Goal: Task Accomplishment & Management: Manage account settings

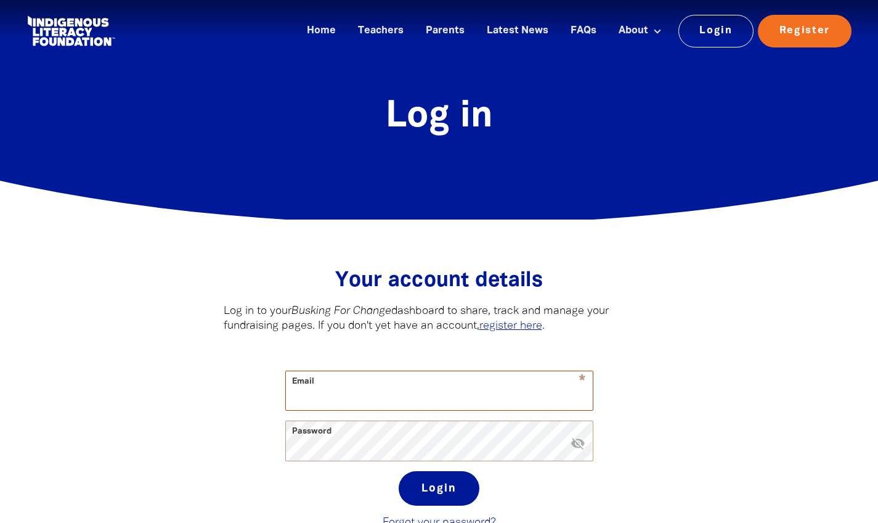
type input "[PERSON_NAME][EMAIL_ADDRESS][PERSON_NAME][DOMAIN_NAME]"
click at [439, 490] on button "Login" at bounding box center [439, 488] width 81 height 35
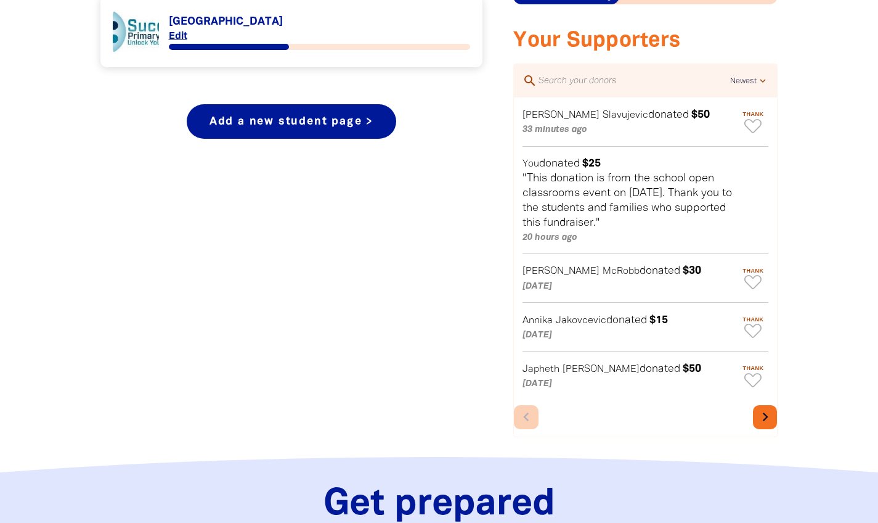
scroll to position [588, 0]
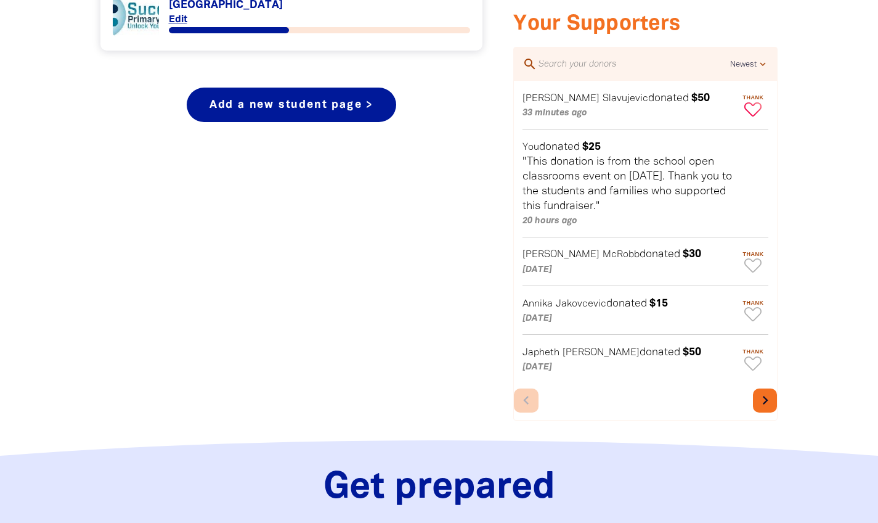
click at [754, 112] on icon "Paginated content" at bounding box center [752, 109] width 17 height 14
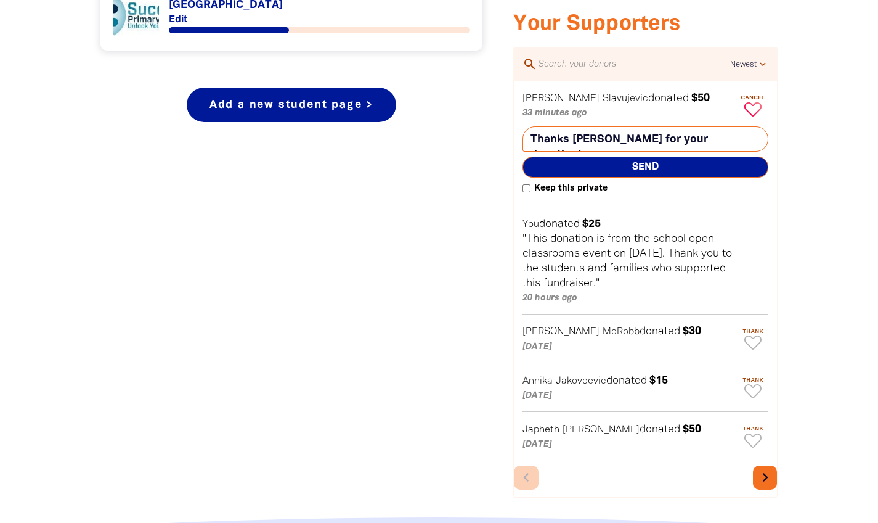
click at [681, 145] on textarea "Thanks [PERSON_NAME] for your donation!" at bounding box center [646, 138] width 246 height 25
click at [572, 140] on textarea "Thanks [PERSON_NAME] for your donation!" at bounding box center [646, 138] width 246 height 25
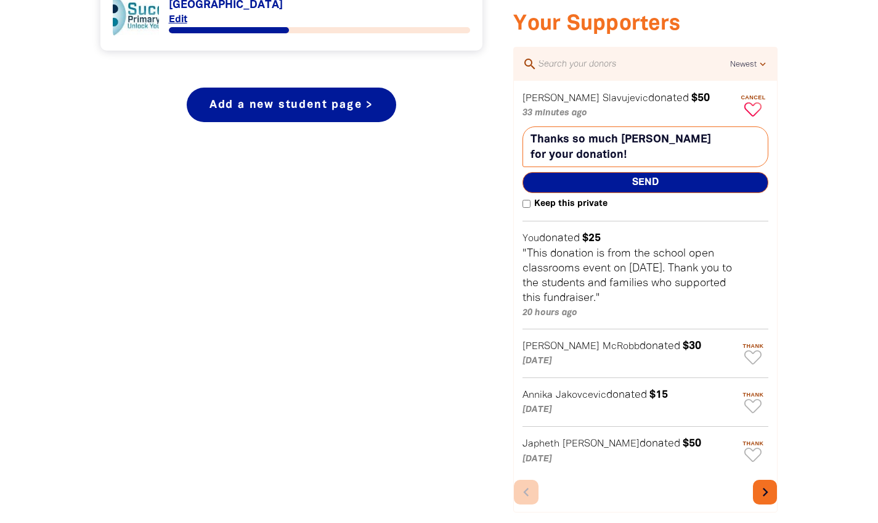
type textarea "Thanks so much [PERSON_NAME] for your donation!"
click at [624, 181] on span "Send" at bounding box center [646, 182] width 246 height 21
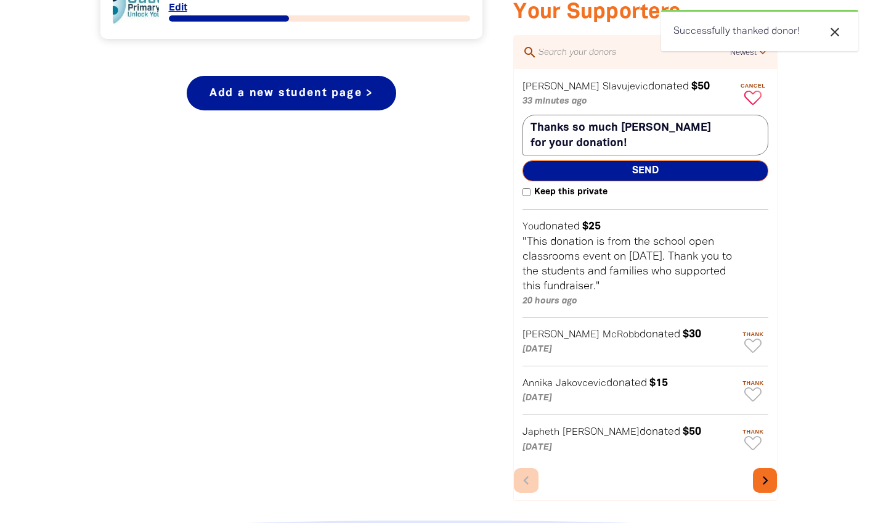
scroll to position [641, 0]
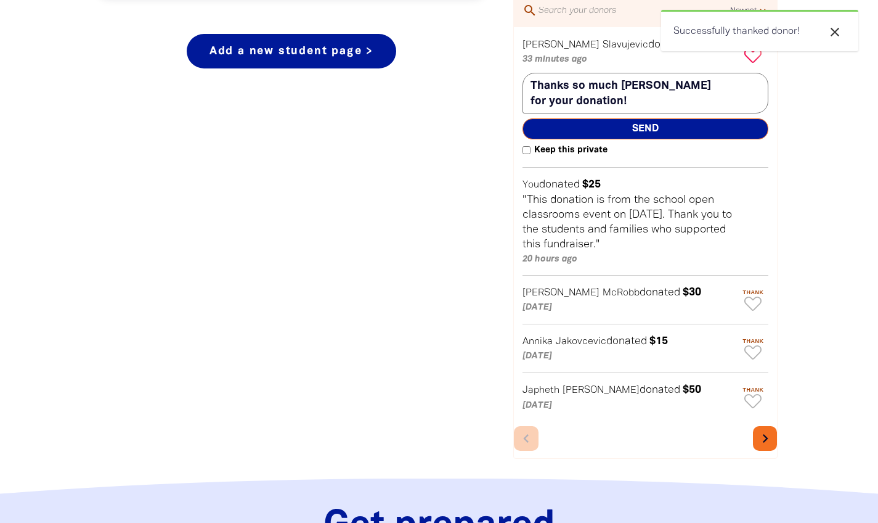
click at [834, 35] on icon "close" at bounding box center [835, 32] width 15 height 15
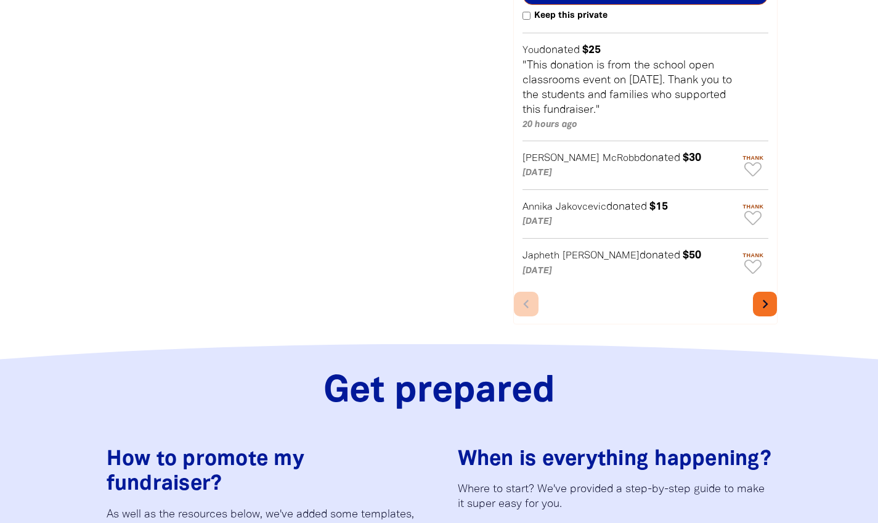
scroll to position [779, 0]
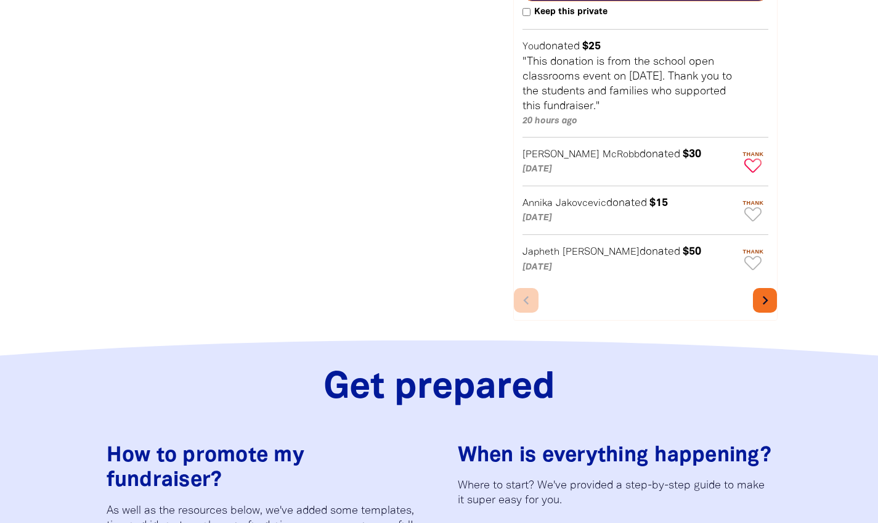
click at [752, 167] on icon "Paginated content" at bounding box center [752, 165] width 17 height 14
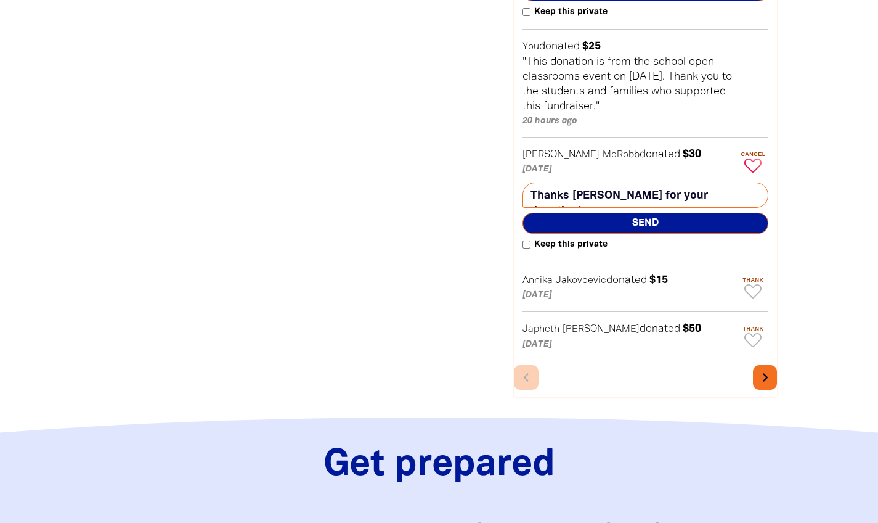
click at [573, 203] on textarea "Thanks [PERSON_NAME] for your donation!" at bounding box center [646, 194] width 246 height 25
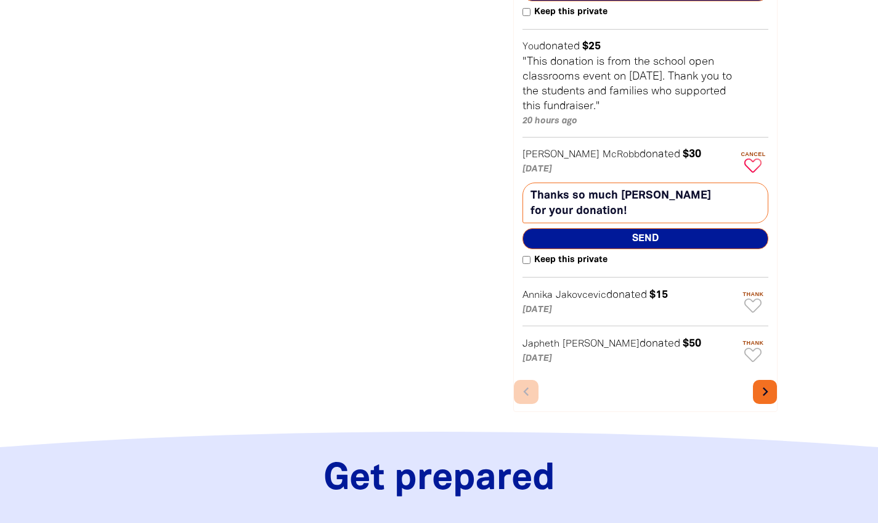
type textarea "Thanks so much [PERSON_NAME] for your donation!"
click at [578, 240] on span "Send" at bounding box center [646, 238] width 246 height 21
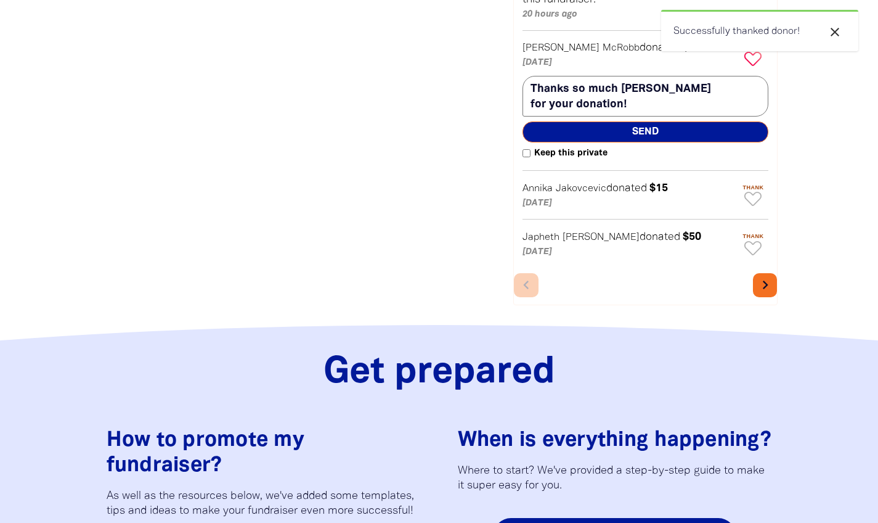
scroll to position [890, 0]
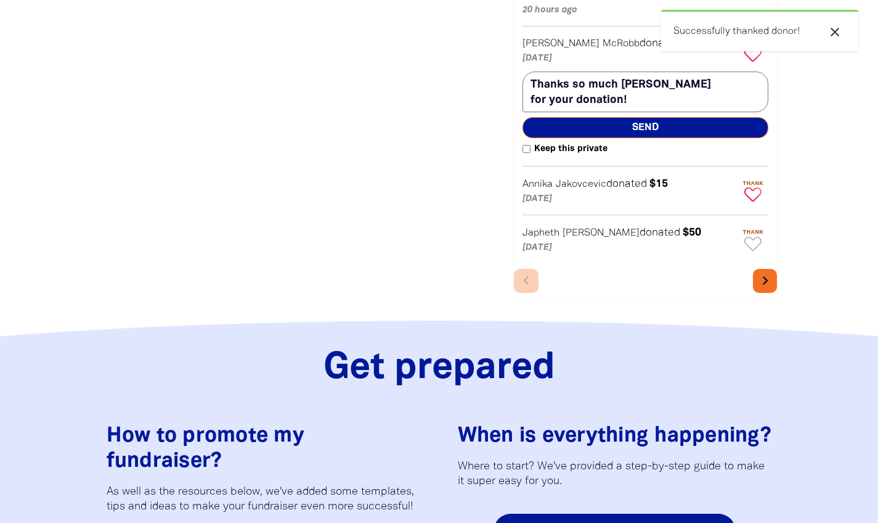
click at [755, 201] on icon "Paginated content" at bounding box center [752, 194] width 17 height 14
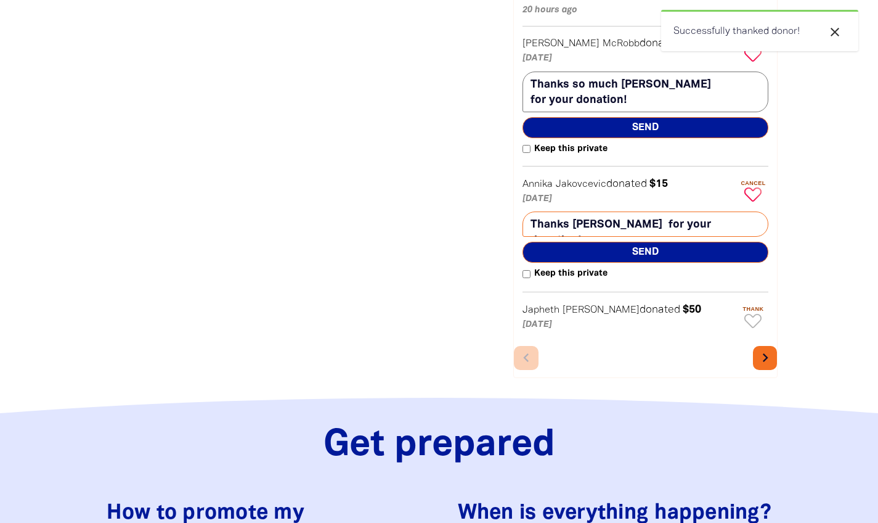
click at [574, 237] on textarea "Thanks [PERSON_NAME] for your donation!" at bounding box center [646, 223] width 246 height 25
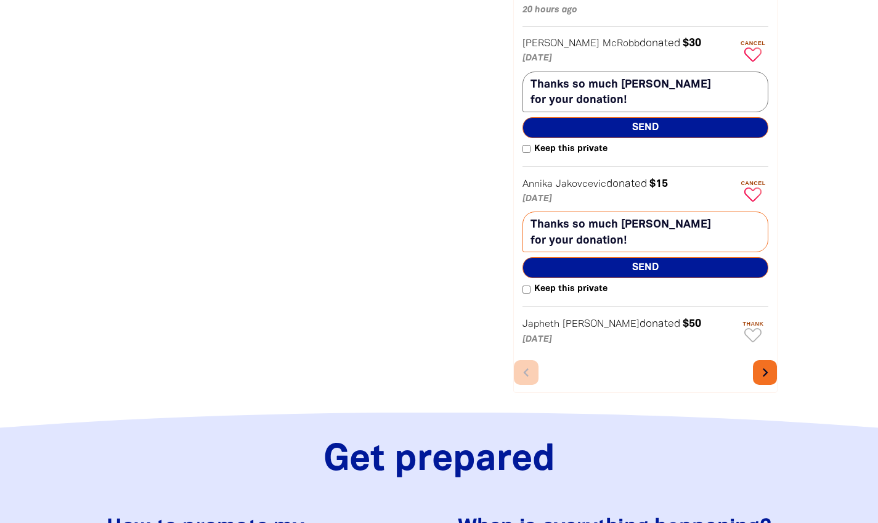
type textarea "Thanks so much [PERSON_NAME] for your donation!"
click at [583, 277] on span "Send" at bounding box center [646, 267] width 246 height 21
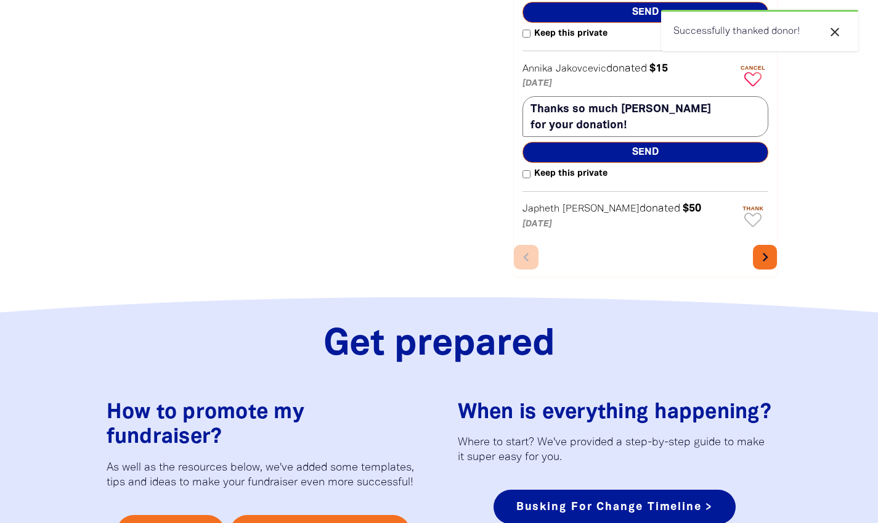
scroll to position [1019, 0]
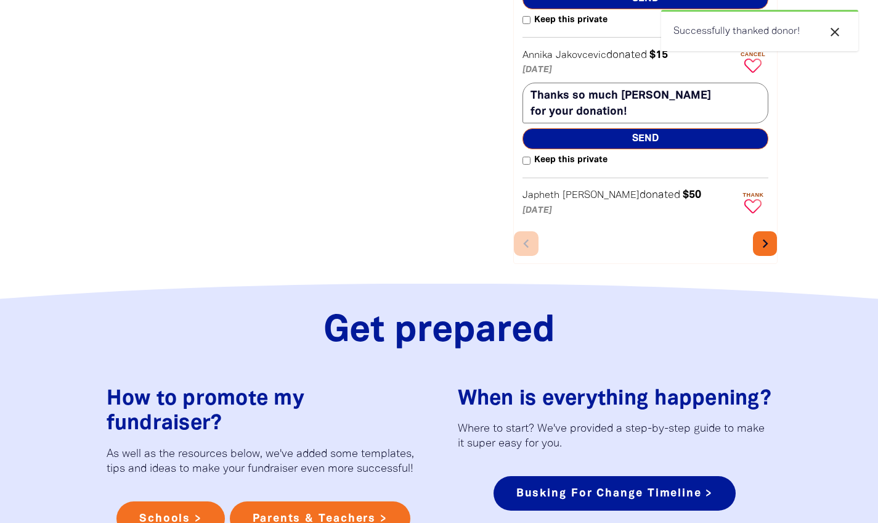
click at [754, 213] on icon "Paginated content" at bounding box center [752, 206] width 17 height 14
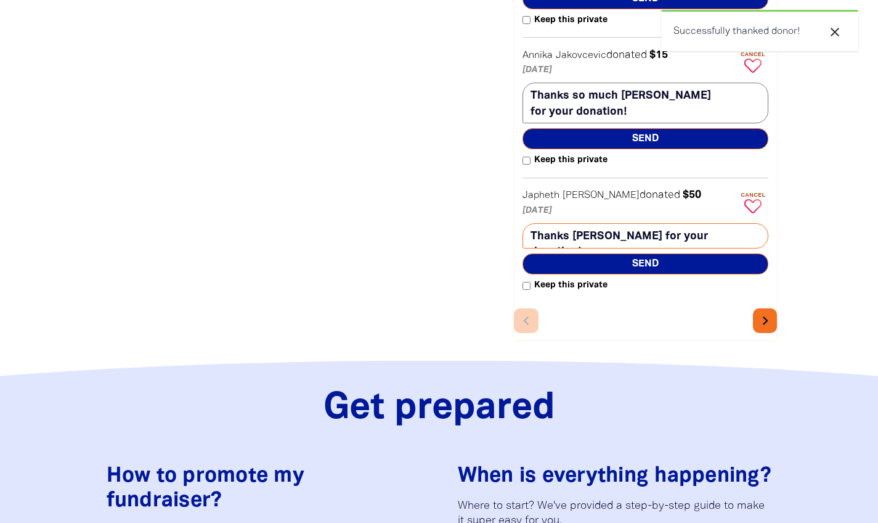
click at [572, 248] on textarea "Thanks [PERSON_NAME] for your donation!" at bounding box center [646, 235] width 246 height 25
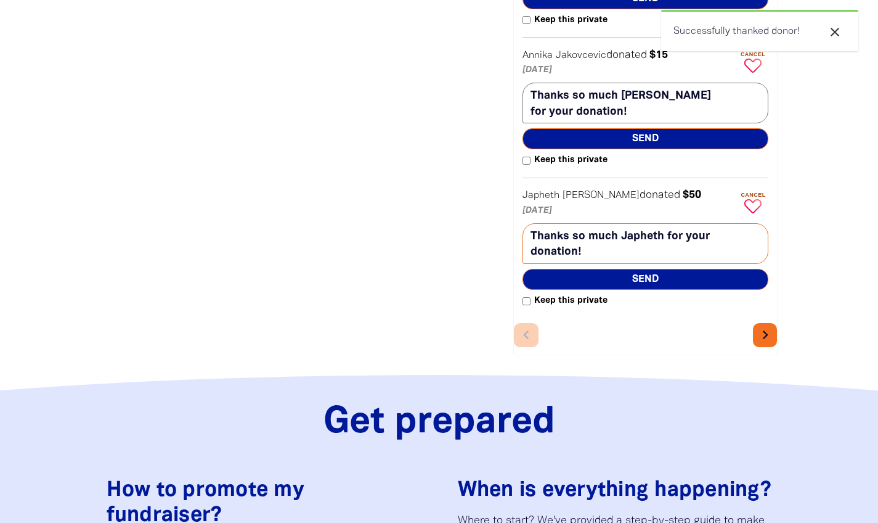
type textarea "Thanks so much Japheth for your donation!"
click at [593, 290] on span "Send" at bounding box center [646, 279] width 246 height 21
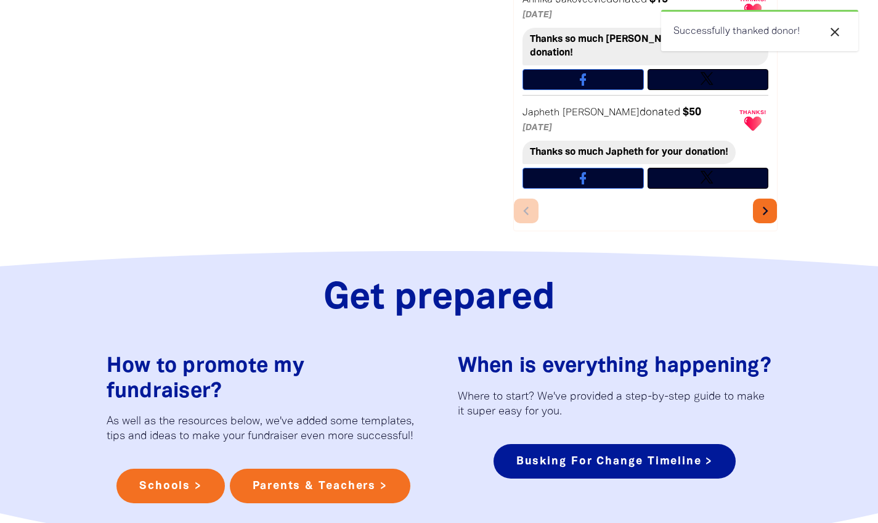
scroll to position [1040, 0]
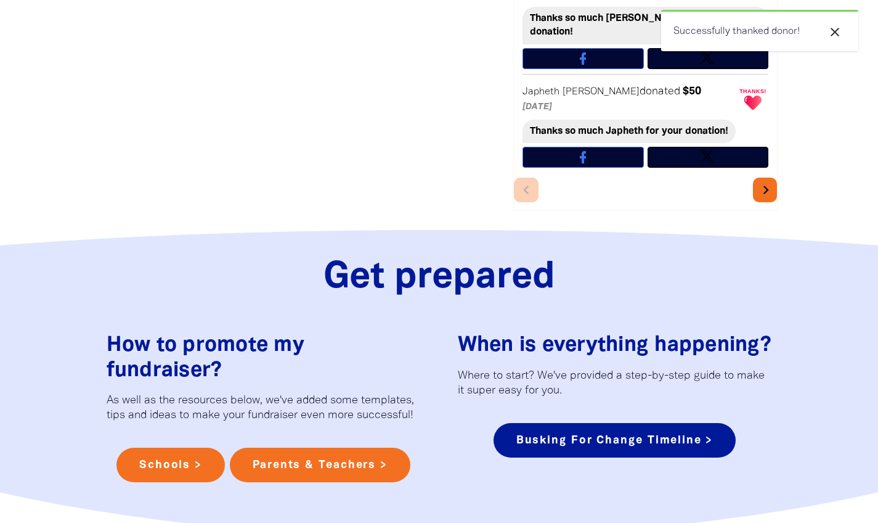
click at [767, 181] on icon "chevron_right" at bounding box center [765, 189] width 17 height 17
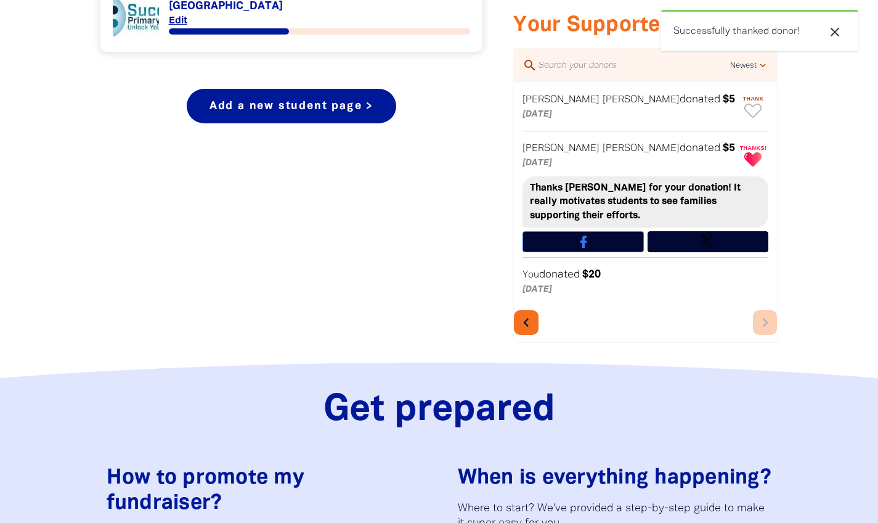
scroll to position [542, 0]
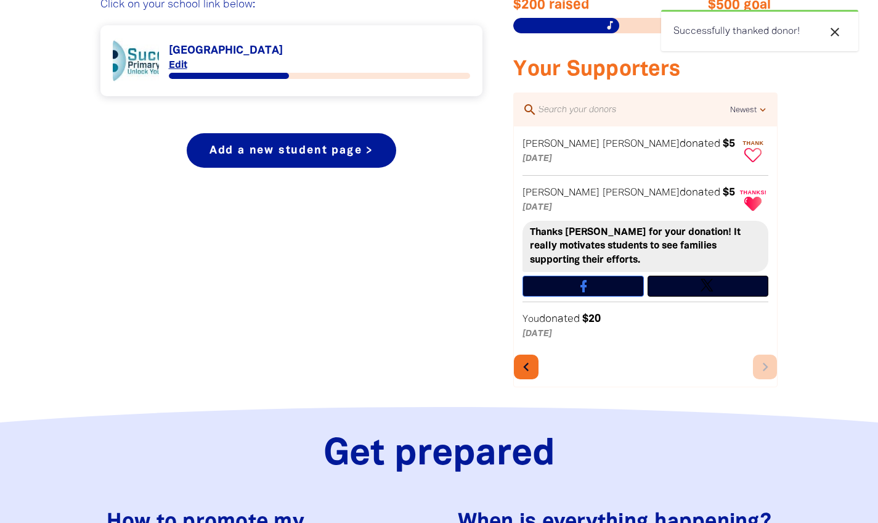
click at [751, 155] on icon "Paginated content" at bounding box center [752, 155] width 17 height 14
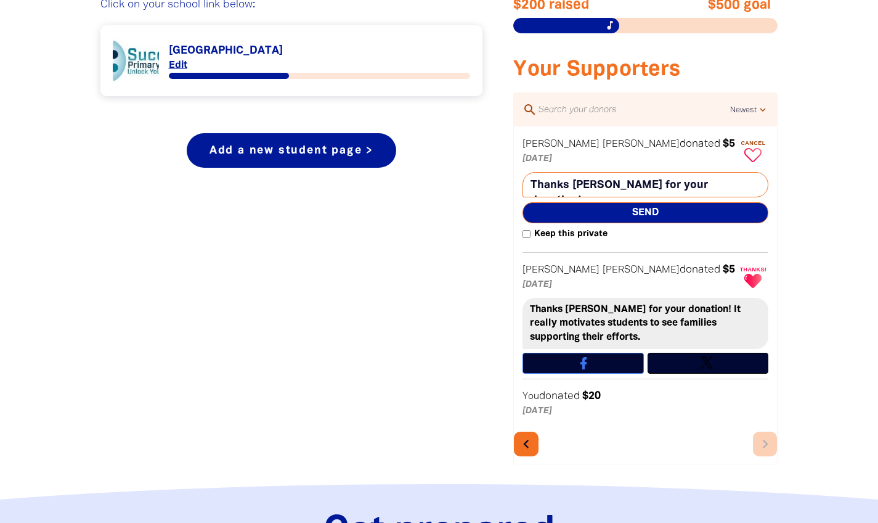
click at [572, 187] on textarea "Thanks [PERSON_NAME] for your donation!" at bounding box center [646, 184] width 246 height 25
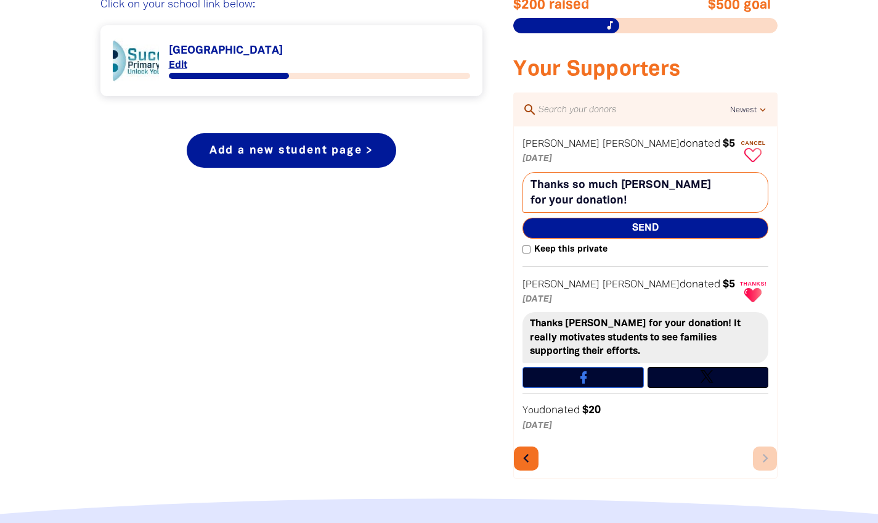
type textarea "Thanks so much [PERSON_NAME] for your donation!"
click at [614, 228] on span "Send" at bounding box center [646, 228] width 246 height 21
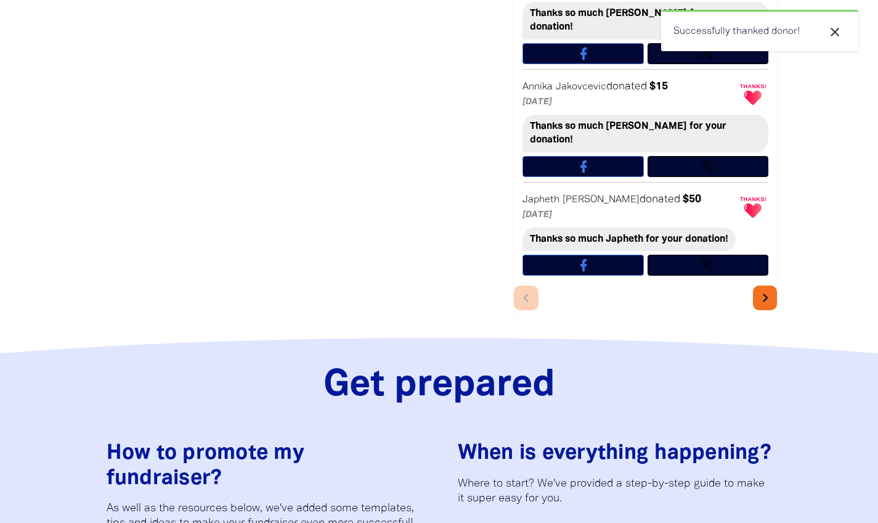
scroll to position [898, 0]
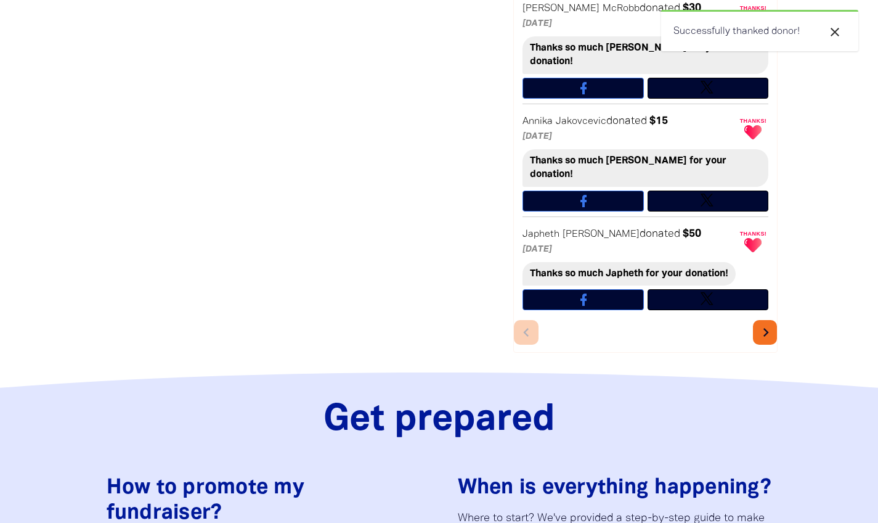
click at [767, 323] on icon "chevron_right" at bounding box center [765, 331] width 17 height 17
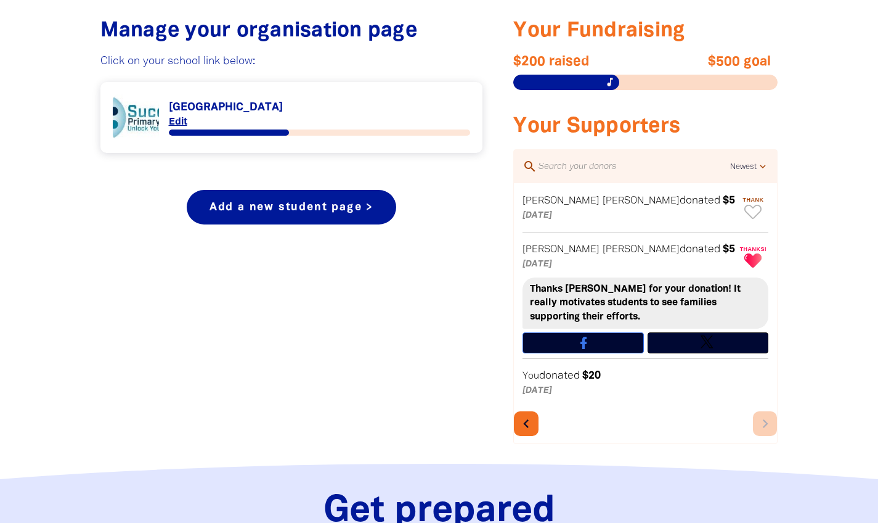
scroll to position [489, 0]
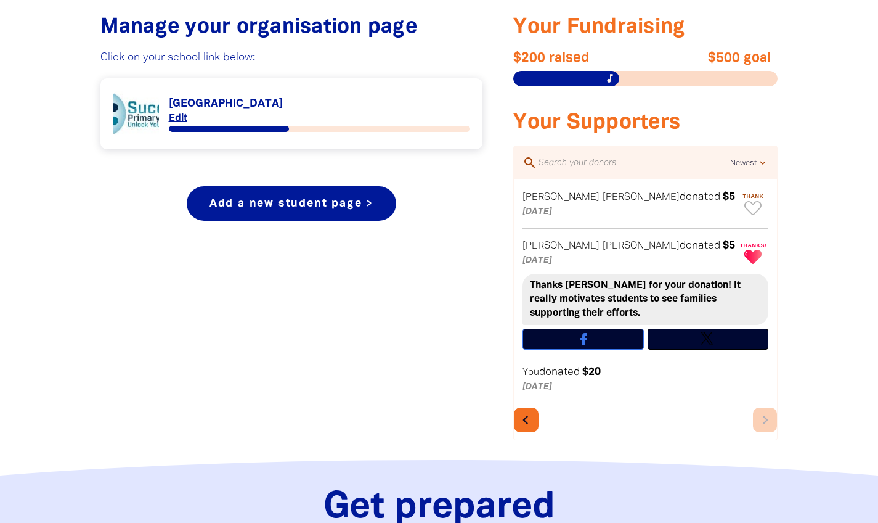
click at [528, 428] on icon "chevron_left" at bounding box center [525, 419] width 17 height 17
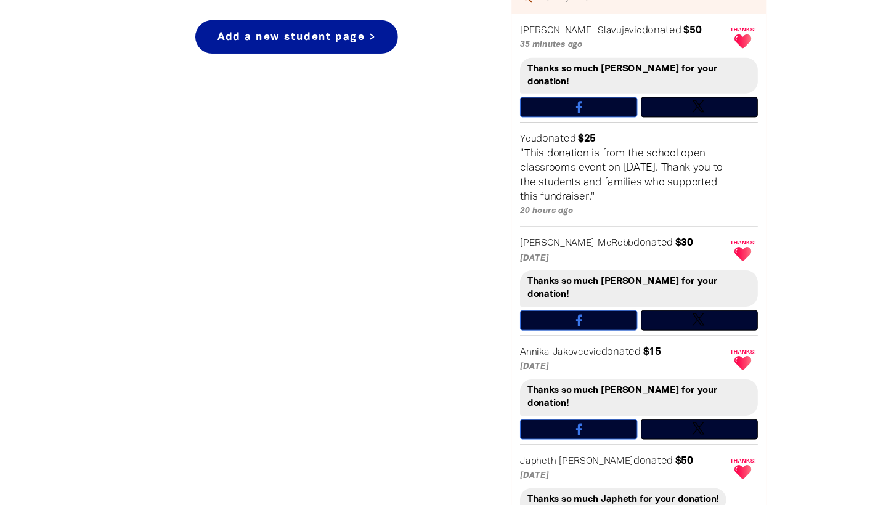
scroll to position [311, 0]
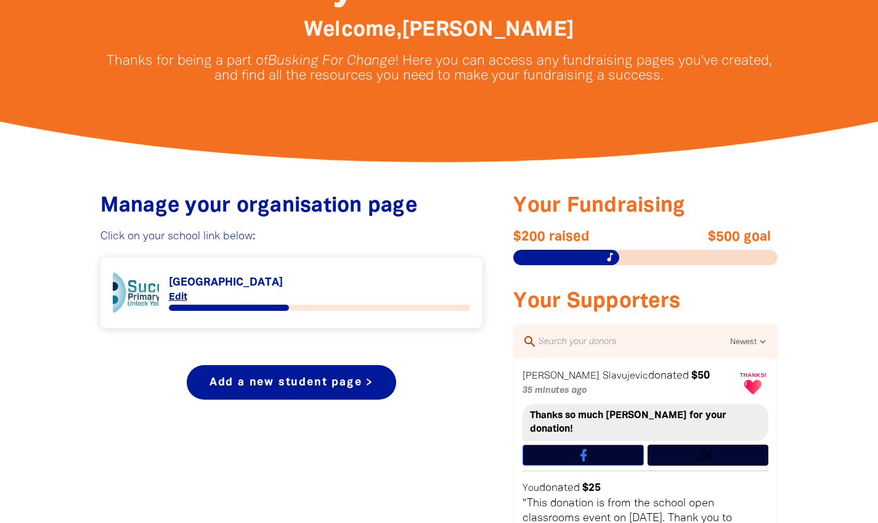
click at [603, 378] on em "Slavujevic" at bounding box center [626, 376] width 46 height 9
drag, startPoint x: 524, startPoint y: 376, endPoint x: 564, endPoint y: 375, distance: 40.7
click at [564, 375] on em "[PERSON_NAME]" at bounding box center [561, 376] width 77 height 9
copy em "[PERSON_NAME]"
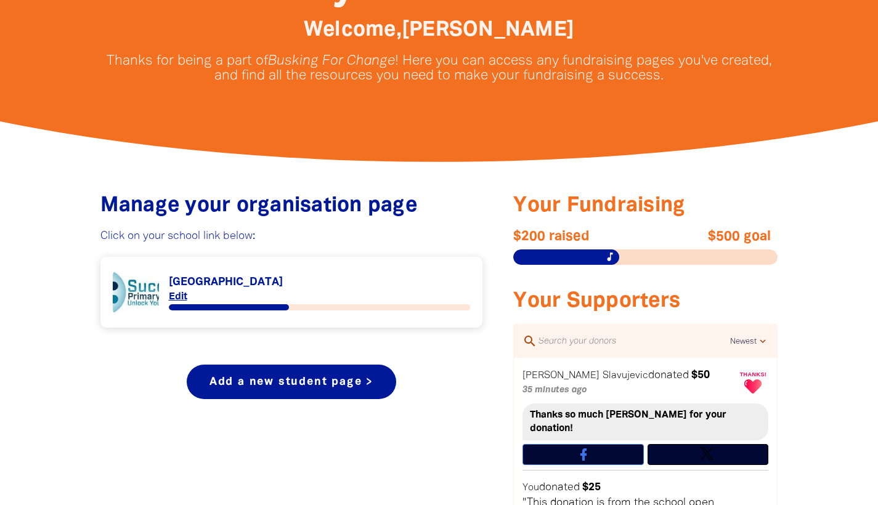
click at [596, 373] on div "[PERSON_NAME] donated $50 35 minutes ago" at bounding box center [630, 382] width 215 height 31
copy em "Slavujevic"
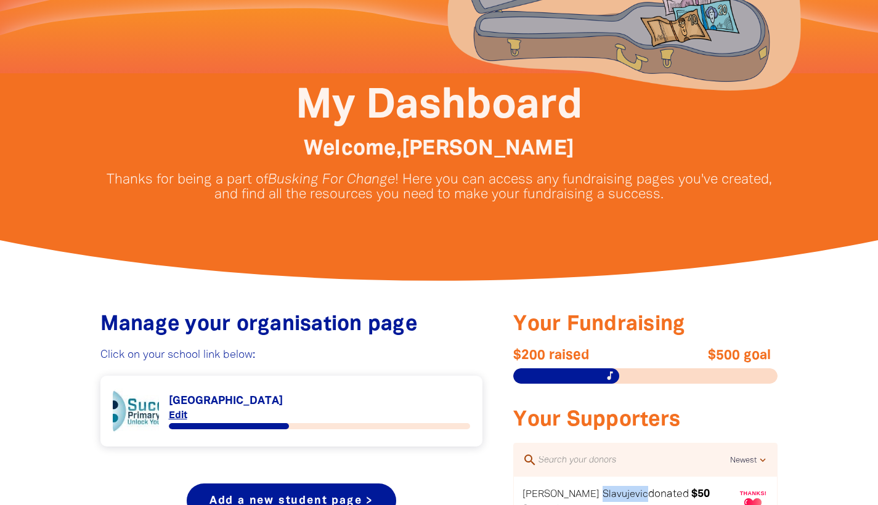
scroll to position [295, 0]
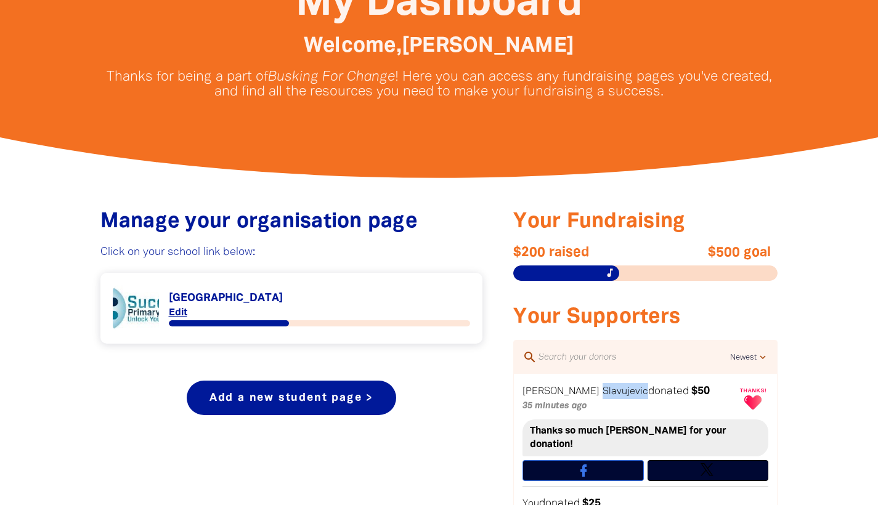
click at [255, 296] on link "Link to [GEOGRAPHIC_DATA]" at bounding box center [292, 308] width 358 height 46
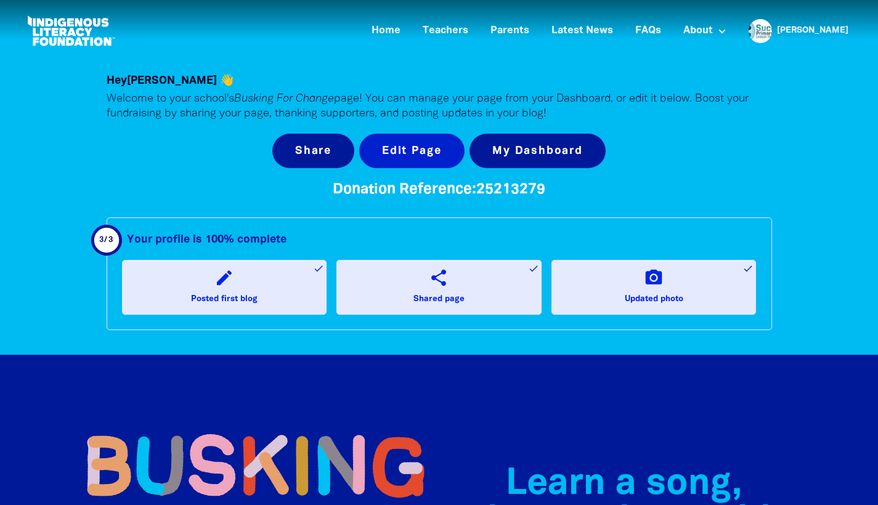
click at [412, 145] on button "Edit Page" at bounding box center [411, 151] width 105 height 35
select select "school"
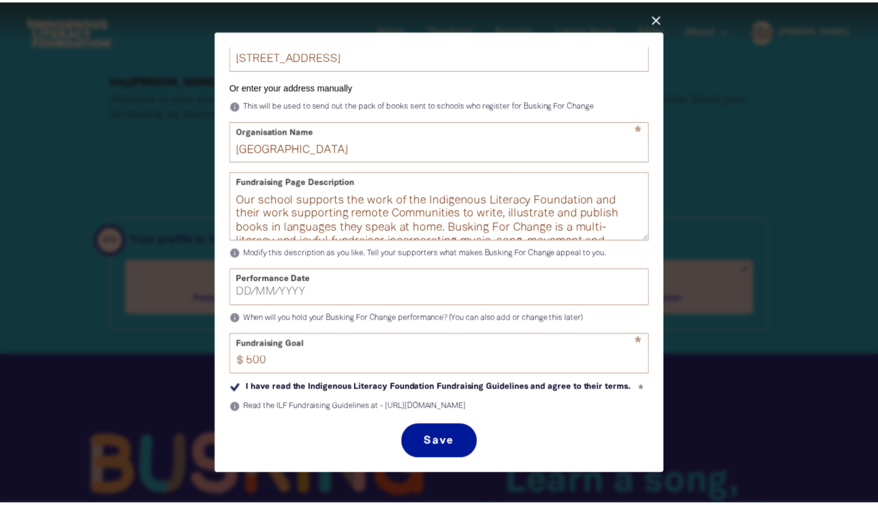
scroll to position [340, 0]
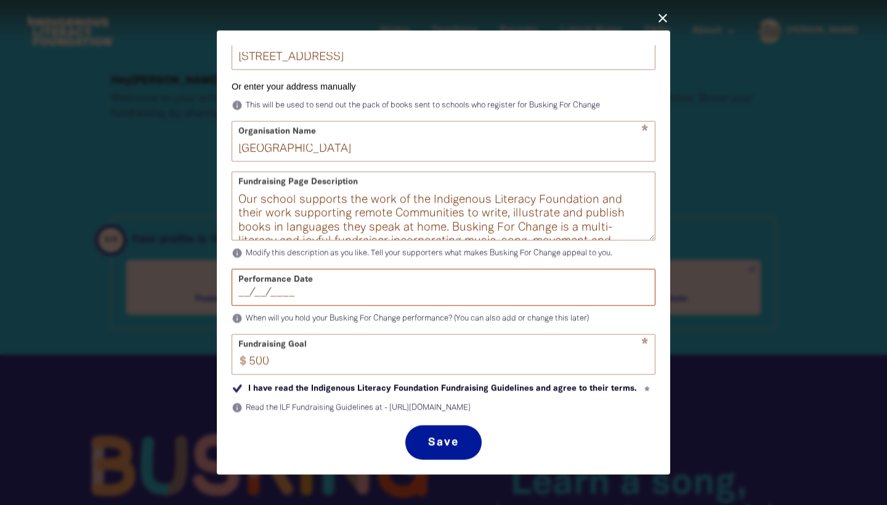
click at [368, 288] on input "__/__/____" at bounding box center [443, 293] width 410 height 11
type input "[DATE]"
click at [449, 439] on button "Save" at bounding box center [443, 443] width 76 height 35
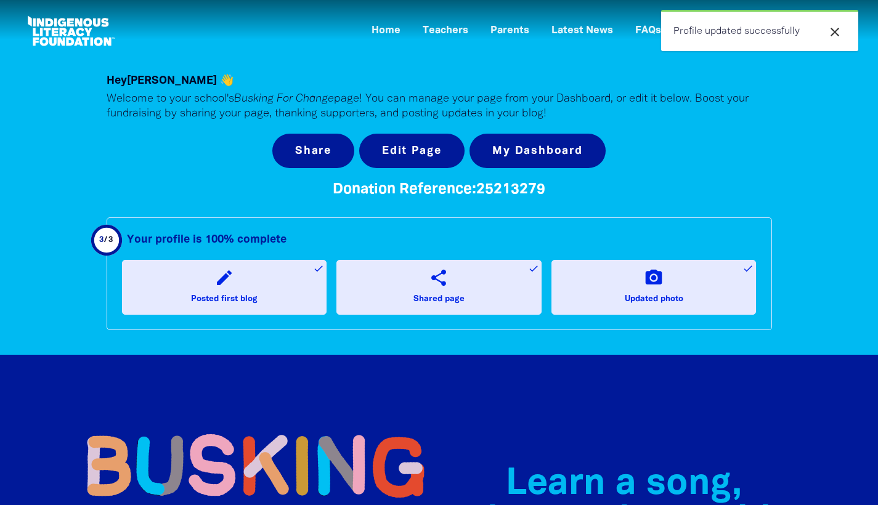
click at [831, 32] on icon "close" at bounding box center [835, 32] width 15 height 15
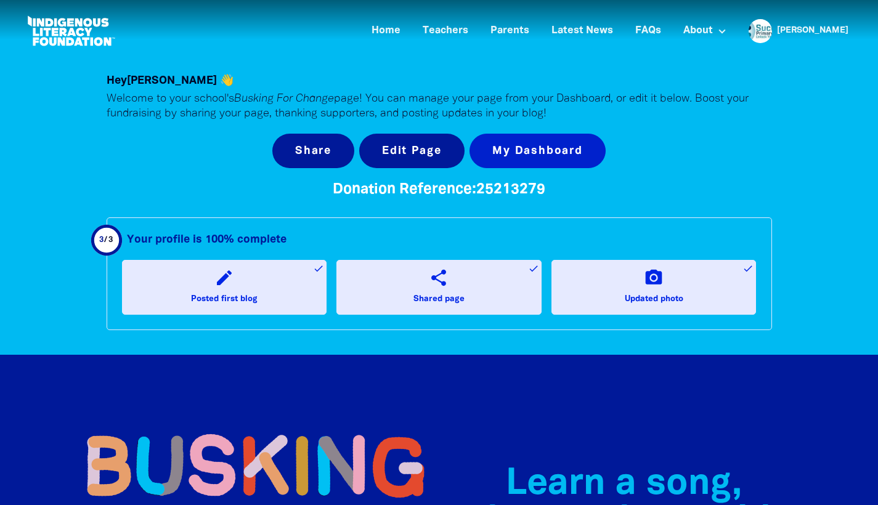
click at [557, 151] on link "My Dashboard" at bounding box center [538, 151] width 136 height 35
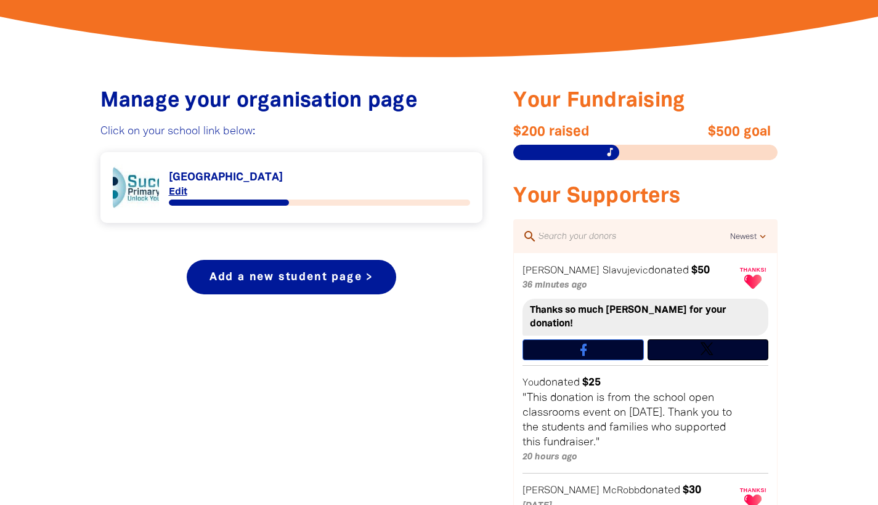
scroll to position [402, 0]
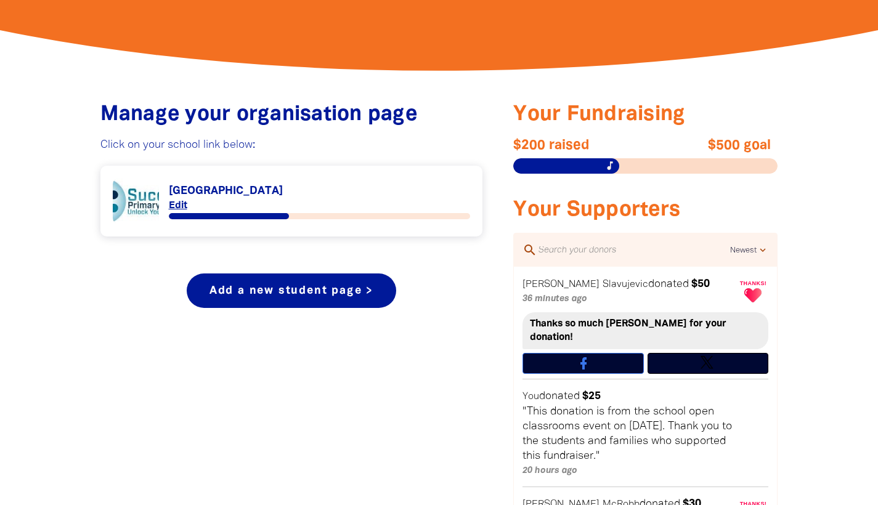
click at [267, 187] on link "Link to [GEOGRAPHIC_DATA]" at bounding box center [292, 201] width 358 height 46
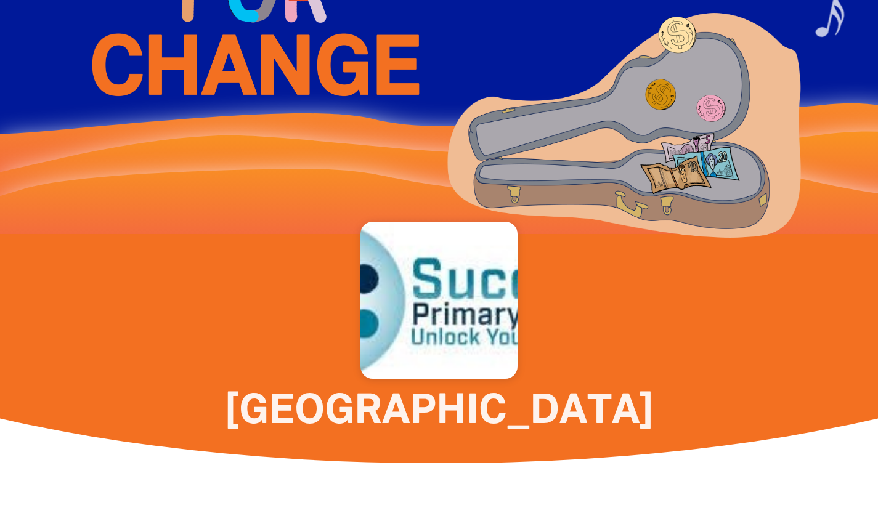
scroll to position [511, 0]
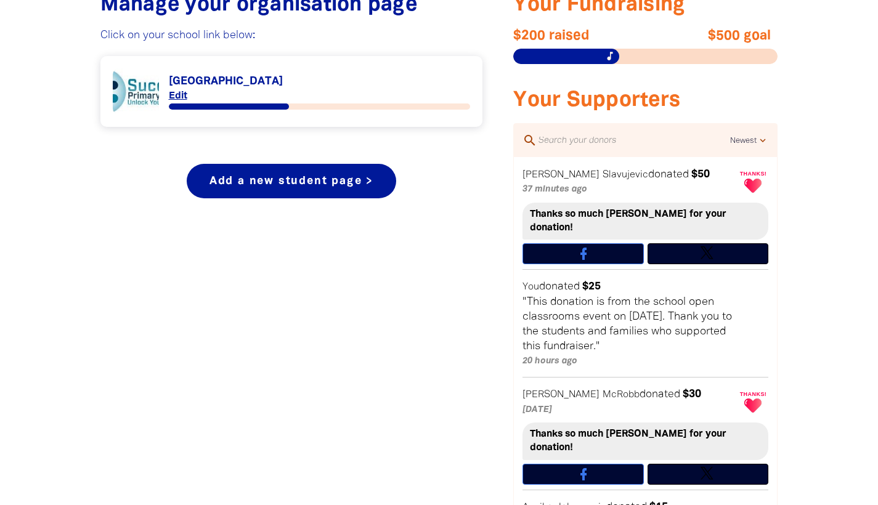
scroll to position [402, 0]
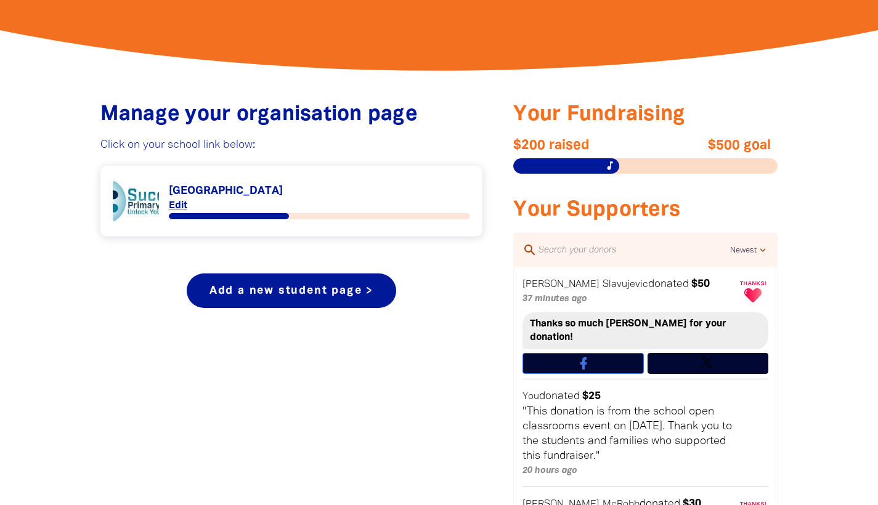
click at [653, 323] on div "Thanks so much [PERSON_NAME] for your donation!" at bounding box center [646, 331] width 246 height 38
click at [655, 333] on div "Thanks so much [PERSON_NAME] for your donation!" at bounding box center [646, 331] width 246 height 38
click at [656, 327] on div "Thanks so much [PERSON_NAME] for your donation!" at bounding box center [646, 331] width 246 height 38
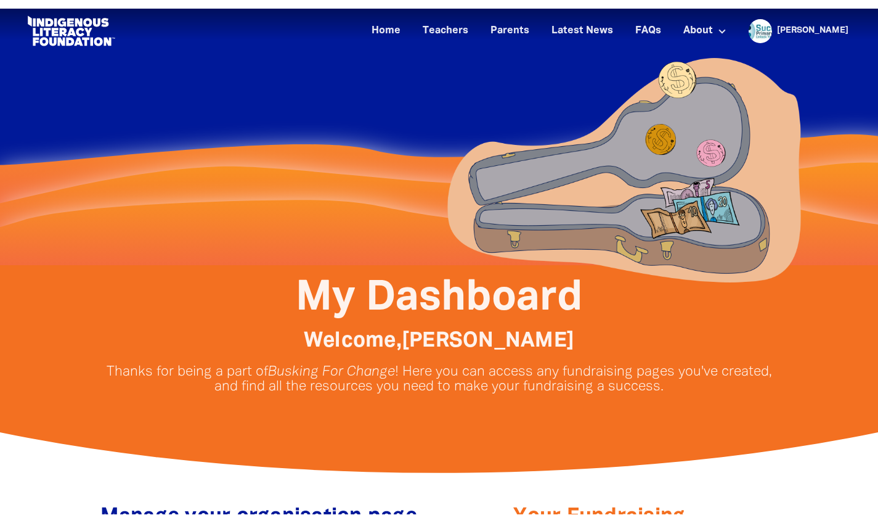
scroll to position [0, 0]
